Goal: Register for event/course

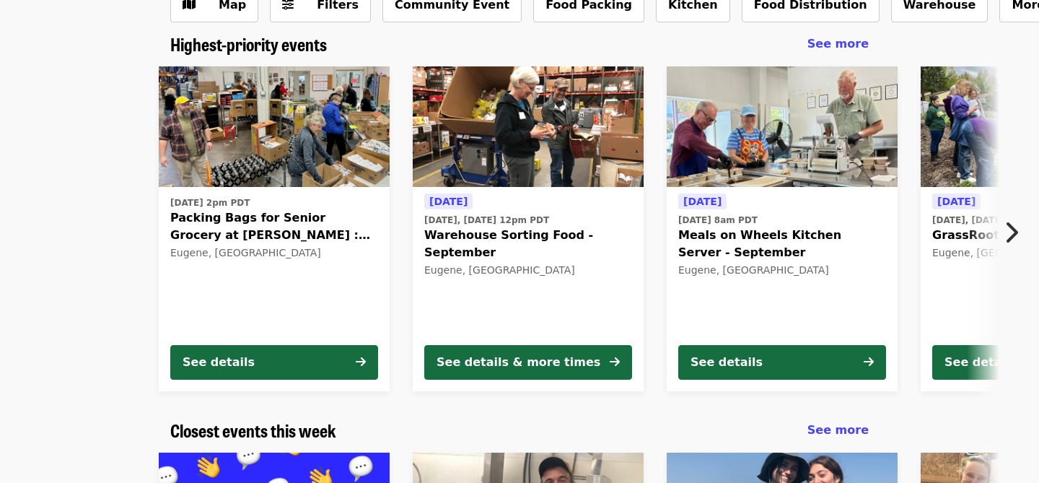
scroll to position [100, 0]
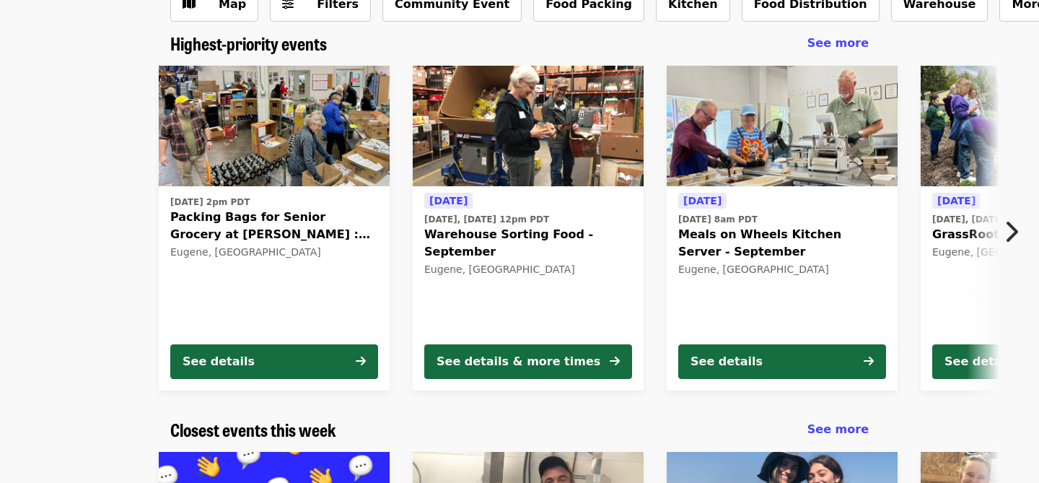
click at [1012, 228] on icon "chevron-right icon" at bounding box center [1011, 231] width 14 height 27
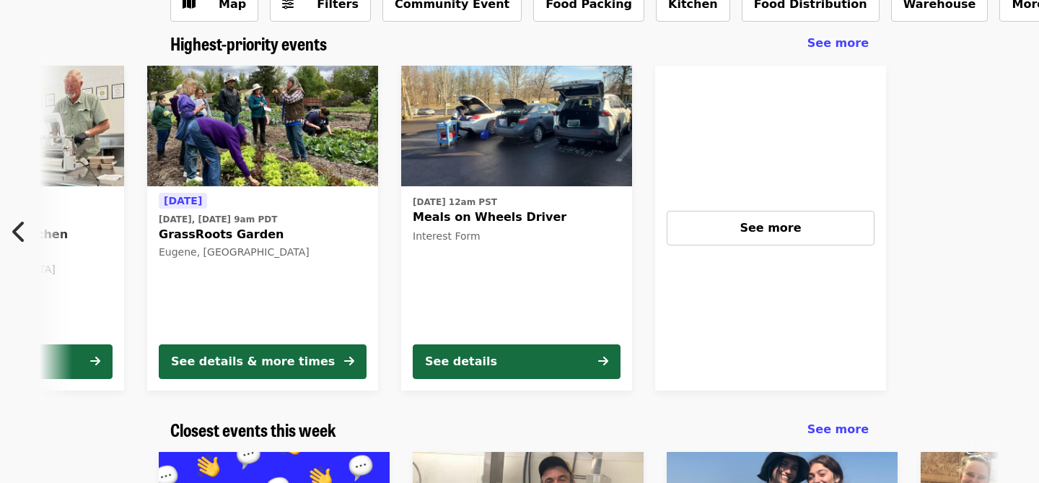
scroll to position [0, 776]
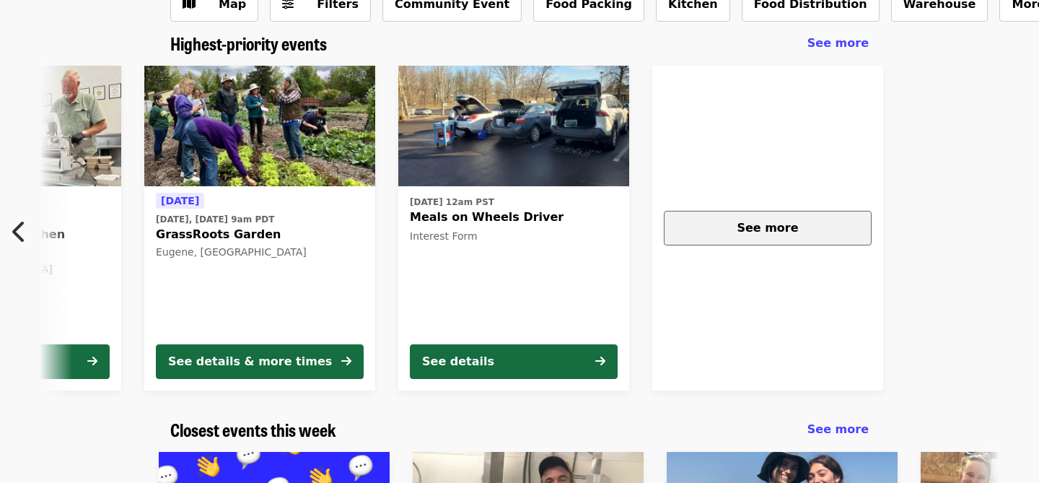
click at [763, 228] on span "See more" at bounding box center [767, 228] width 61 height 14
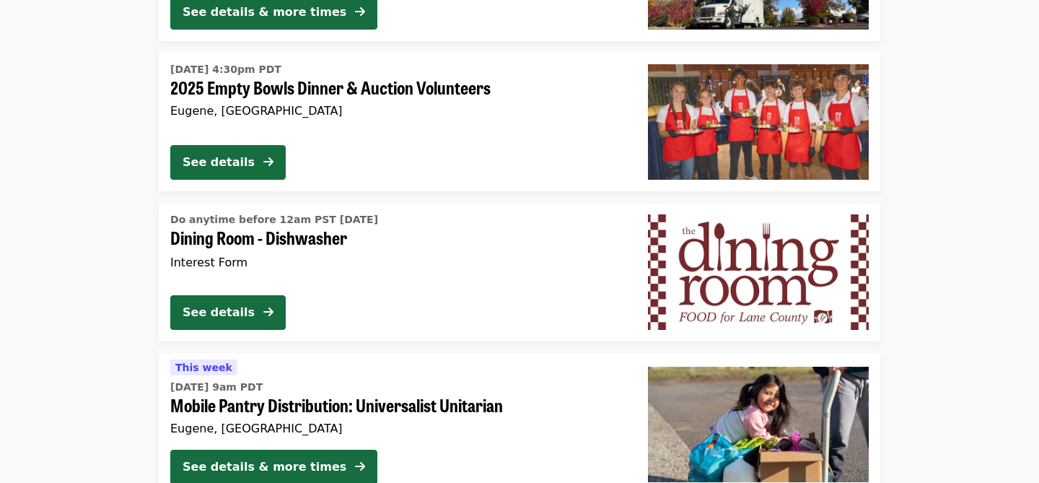
scroll to position [1364, 0]
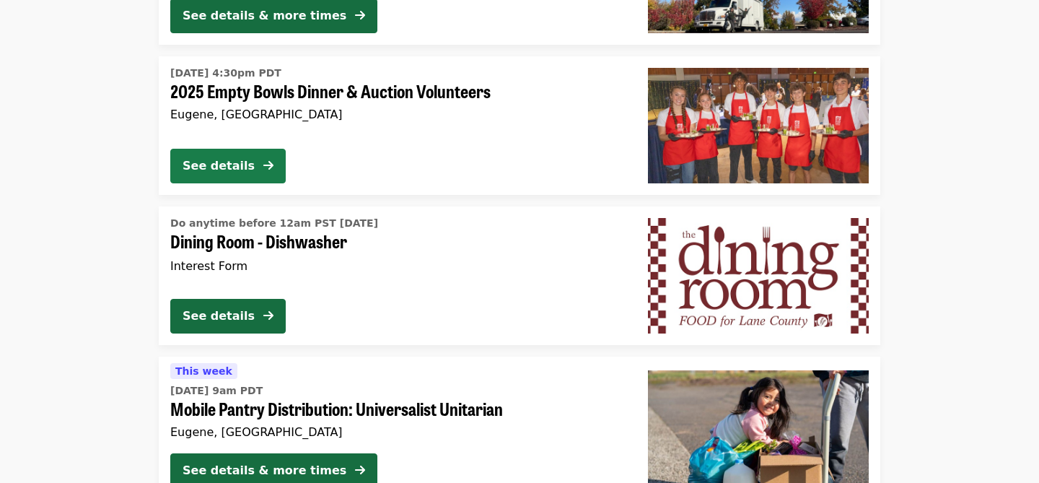
click at [216, 166] on div "See details" at bounding box center [219, 165] width 72 height 17
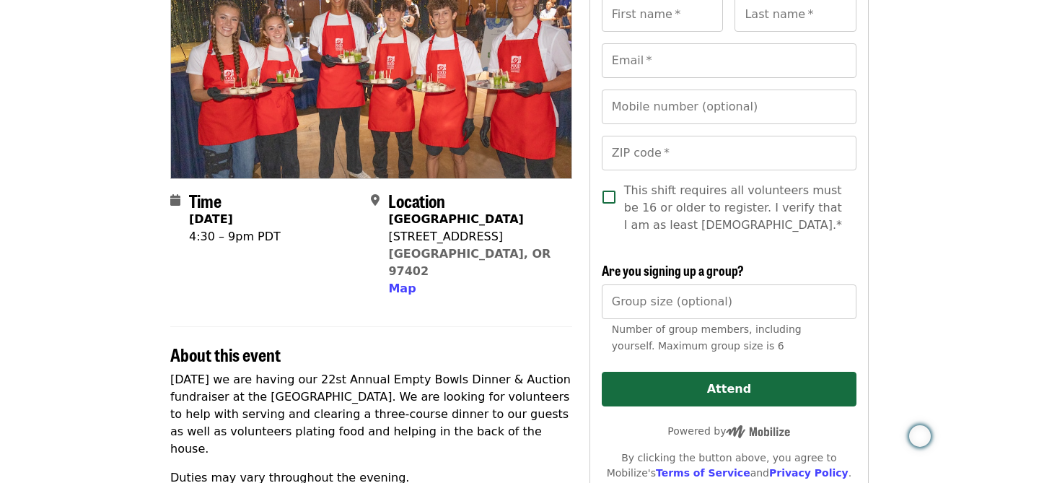
scroll to position [169, 0]
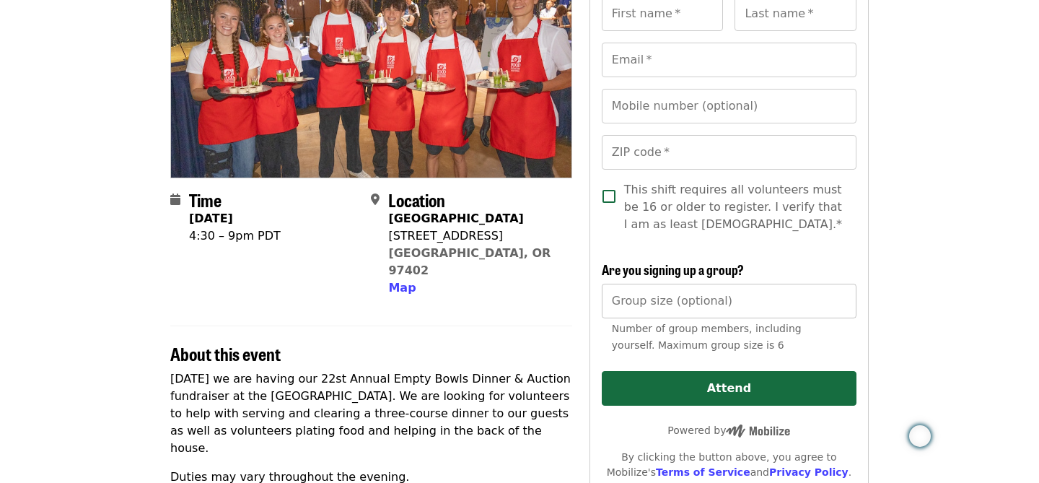
click at [688, 302] on input "Group size (optional)" at bounding box center [729, 301] width 255 height 35
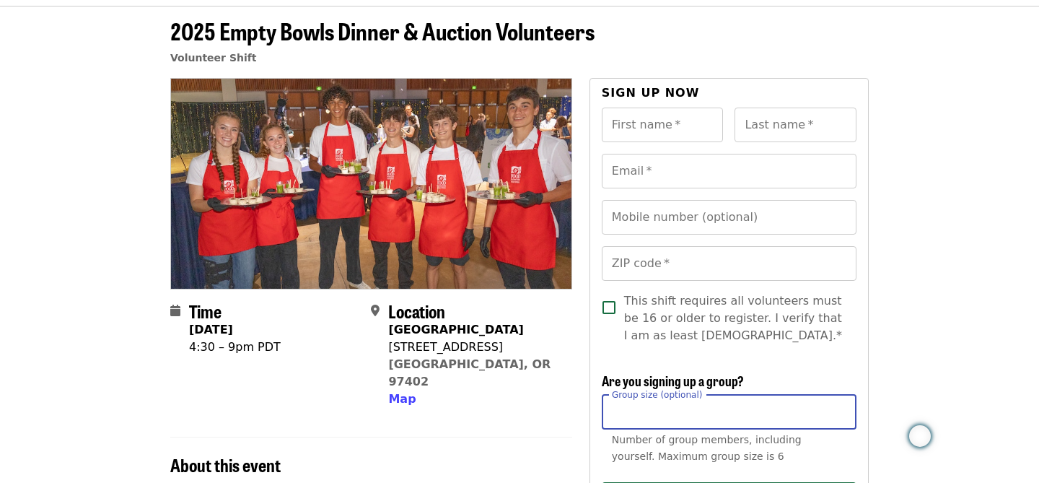
scroll to position [60, 0]
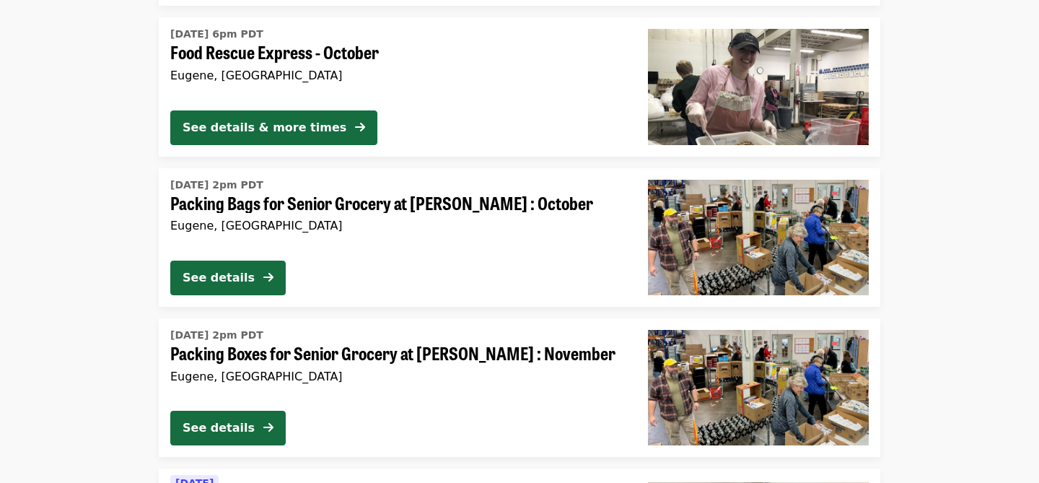
scroll to position [2281, 0]
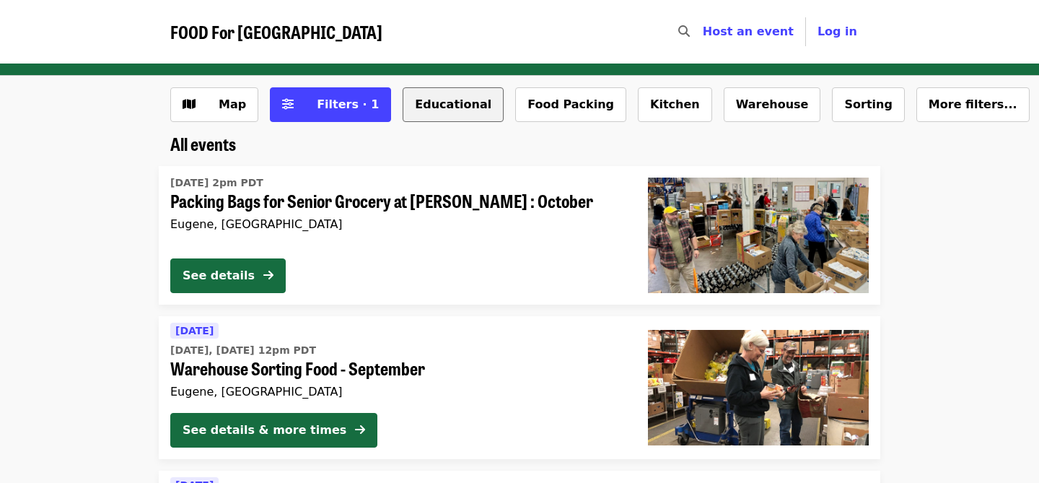
click at [439, 106] on button "Educational" at bounding box center [453, 104] width 101 height 35
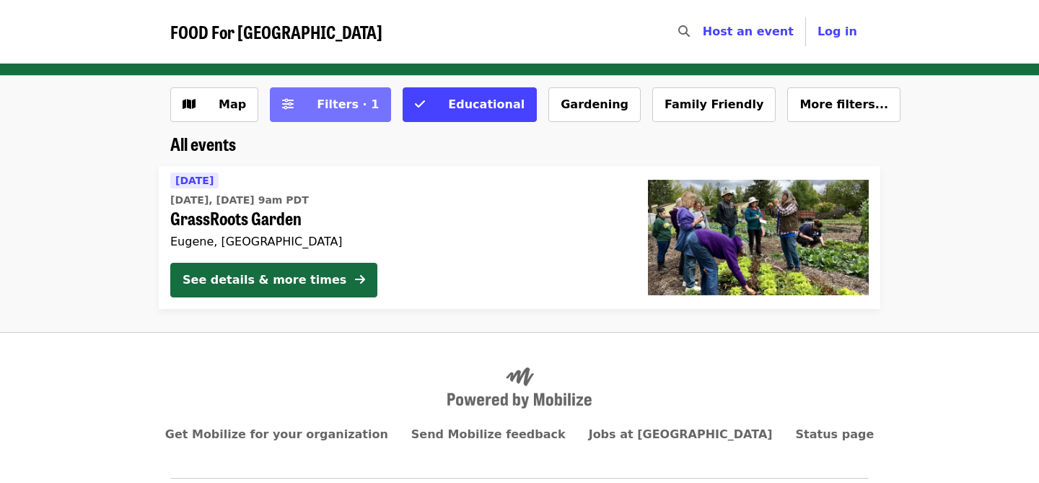
click at [323, 107] on span "Filters · 1" at bounding box center [348, 104] width 62 height 14
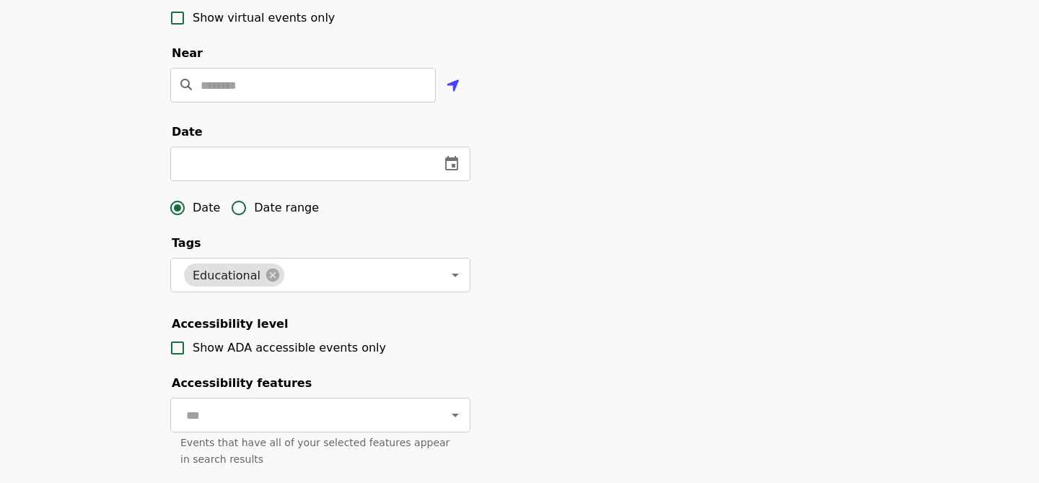
scroll to position [345, 0]
click at [265, 275] on icon at bounding box center [273, 274] width 16 height 16
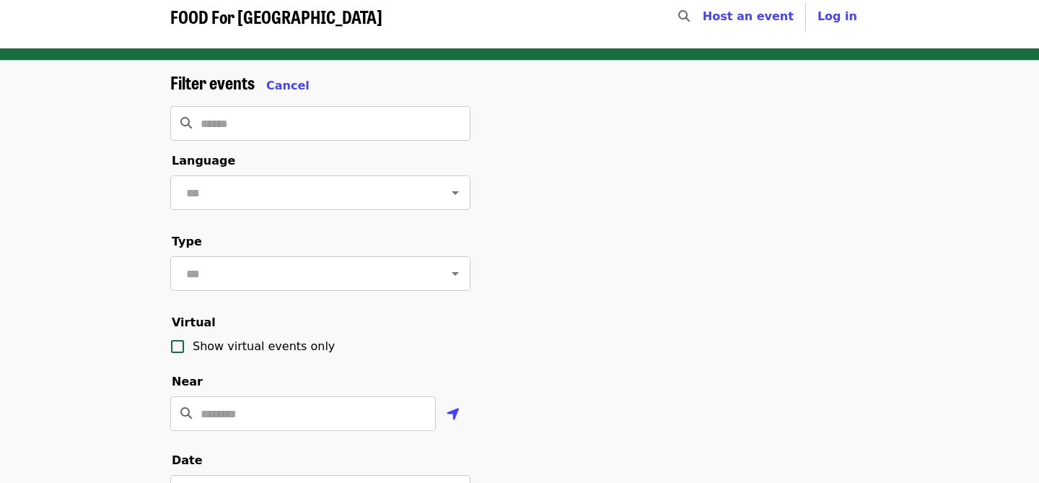
scroll to position [0, 0]
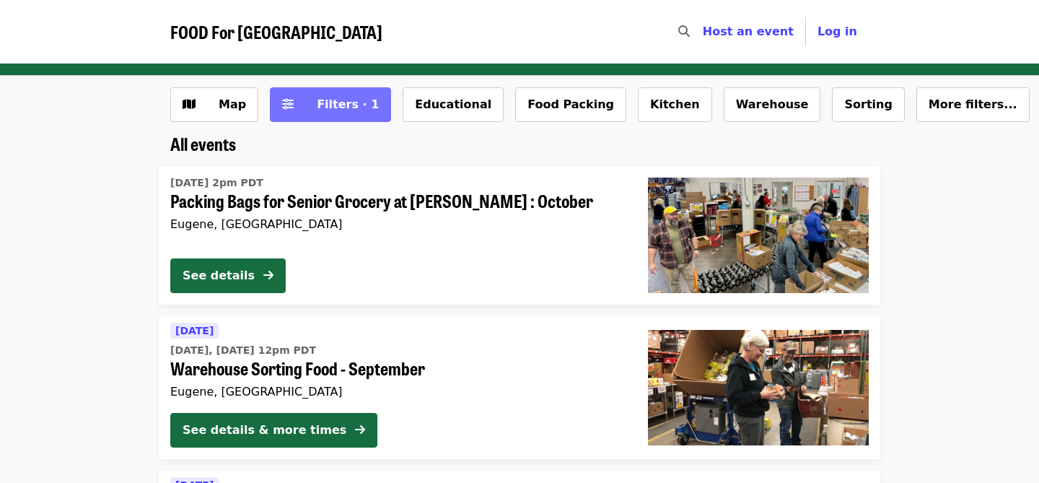
click at [329, 105] on span "Filters · 1" at bounding box center [348, 104] width 62 height 14
